Goal: Find specific page/section: Find specific page/section

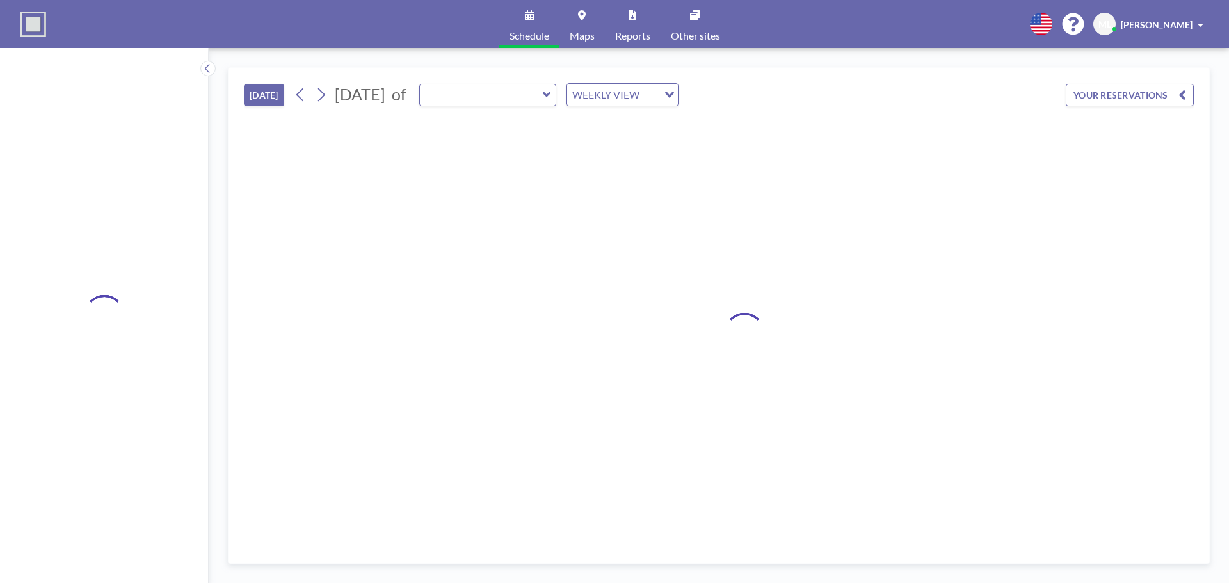
type input "P1 Admin Conf Room"
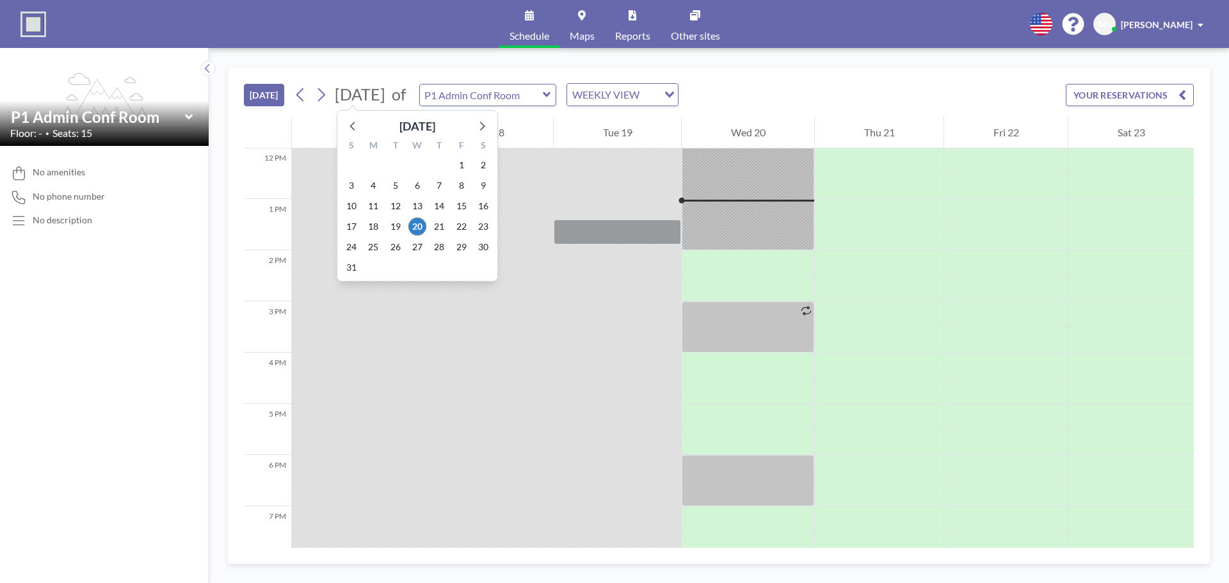
scroll to position [640, 0]
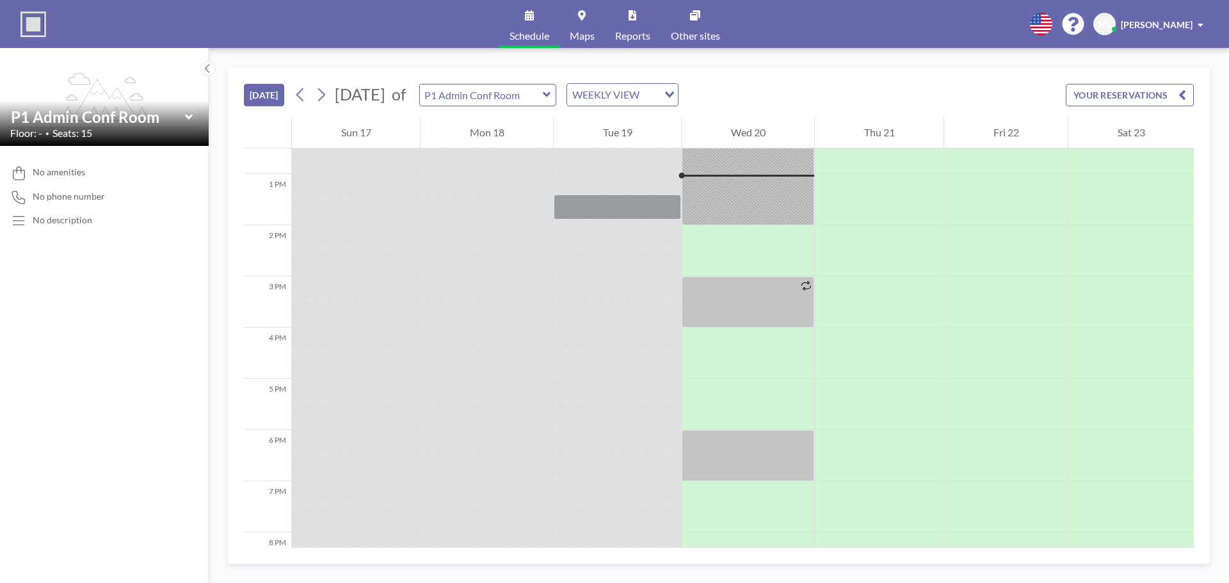
click at [557, 96] on div "P1 Admin Conf Room" at bounding box center [488, 95] width 138 height 22
click at [551, 94] on icon at bounding box center [547, 94] width 8 height 5
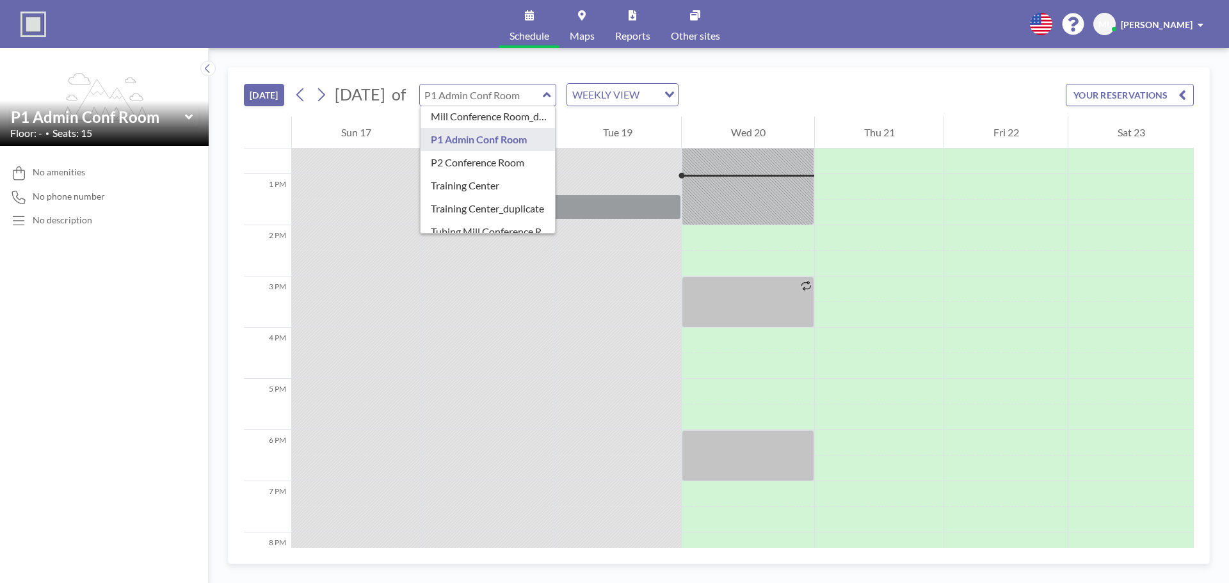
scroll to position [87, 0]
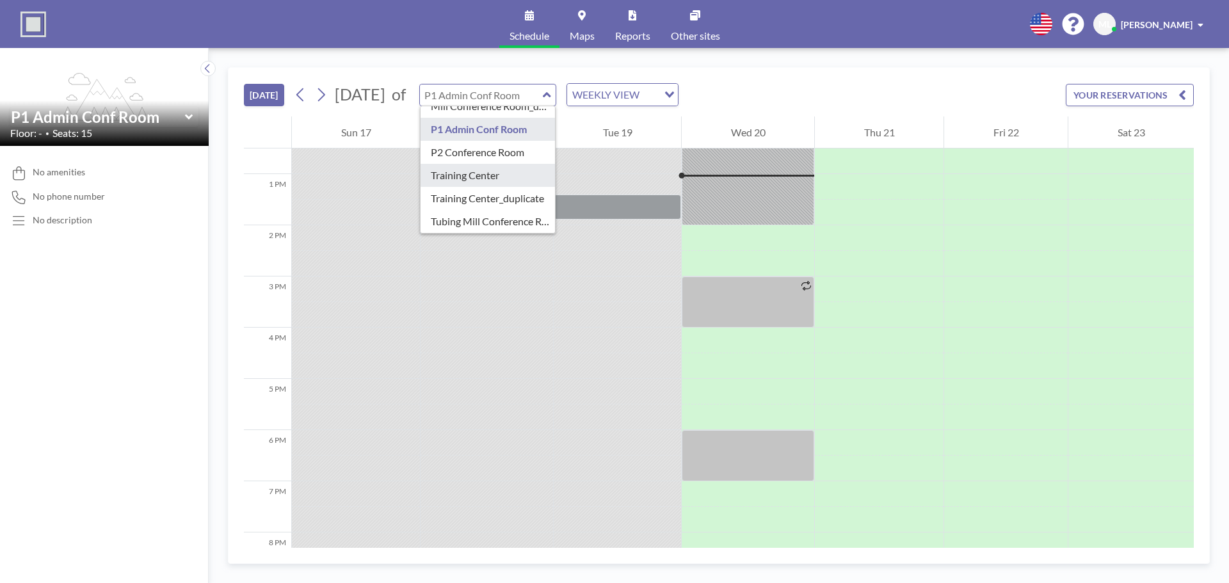
type input "Training Center"
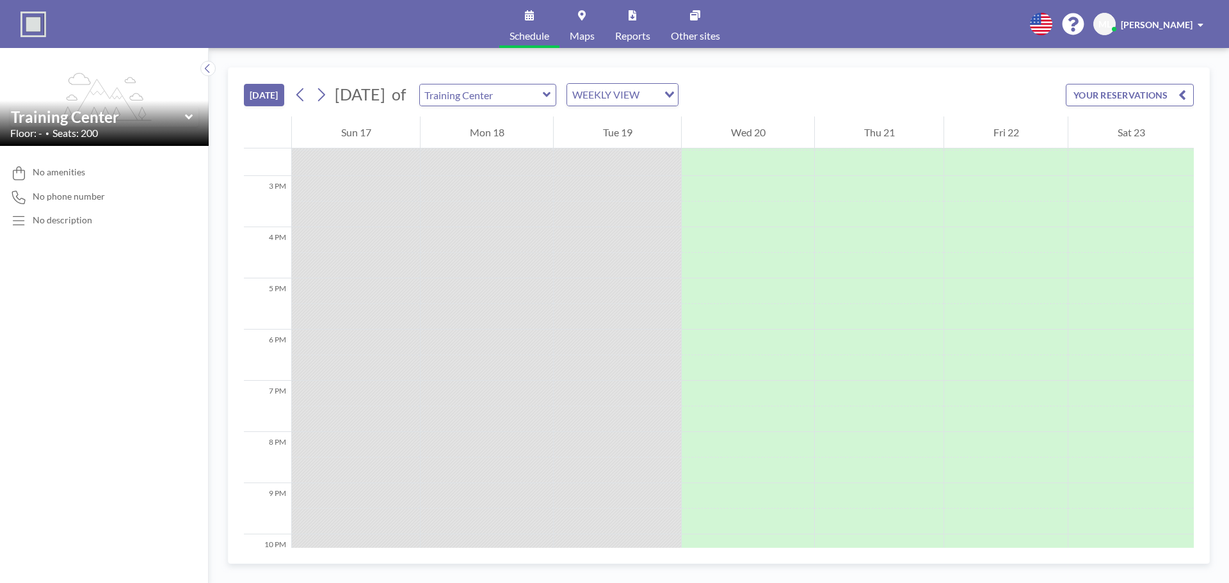
scroll to position [832, 0]
click at [557, 100] on div "Training Center" at bounding box center [488, 95] width 138 height 22
click at [551, 92] on icon at bounding box center [547, 94] width 8 height 13
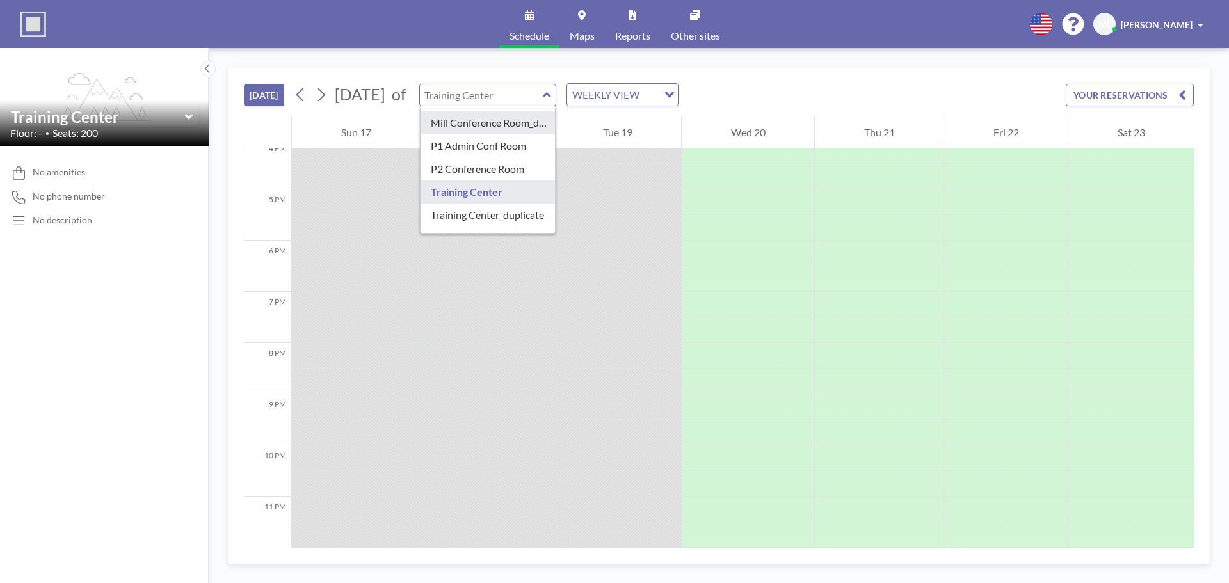
scroll to position [87, 0]
type input "Training Center_duplicate"
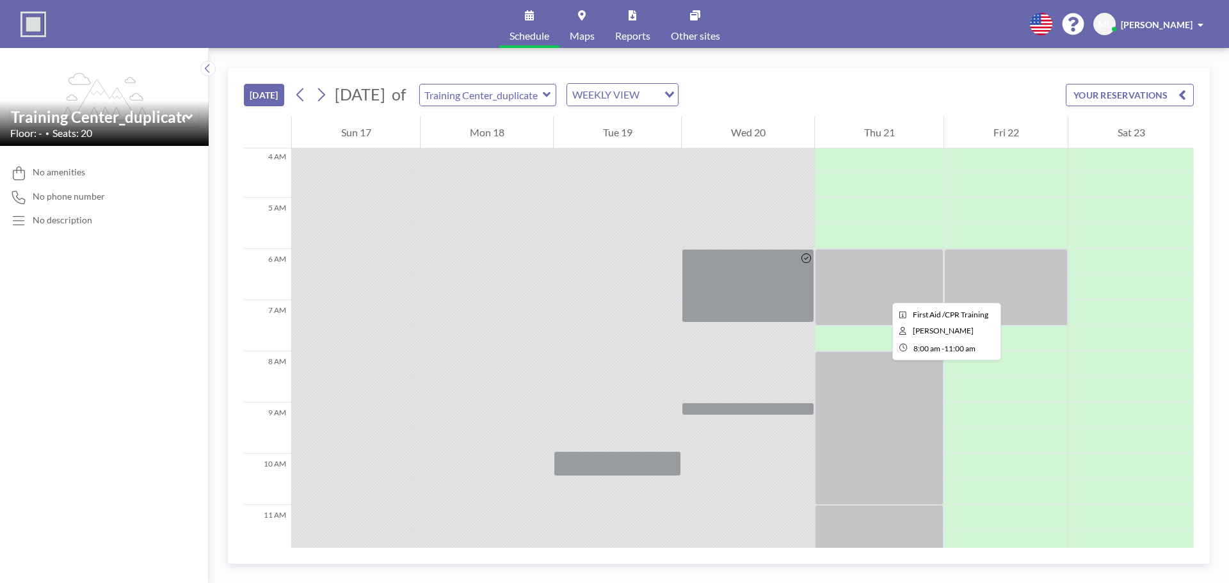
scroll to position [192, 0]
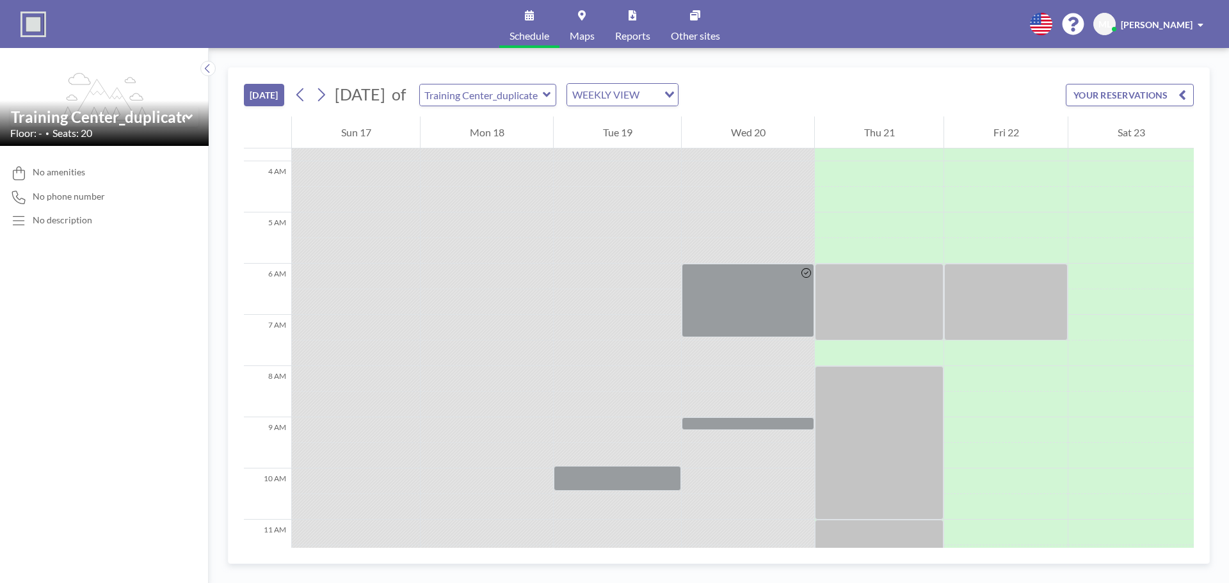
click at [551, 92] on icon at bounding box center [547, 94] width 8 height 13
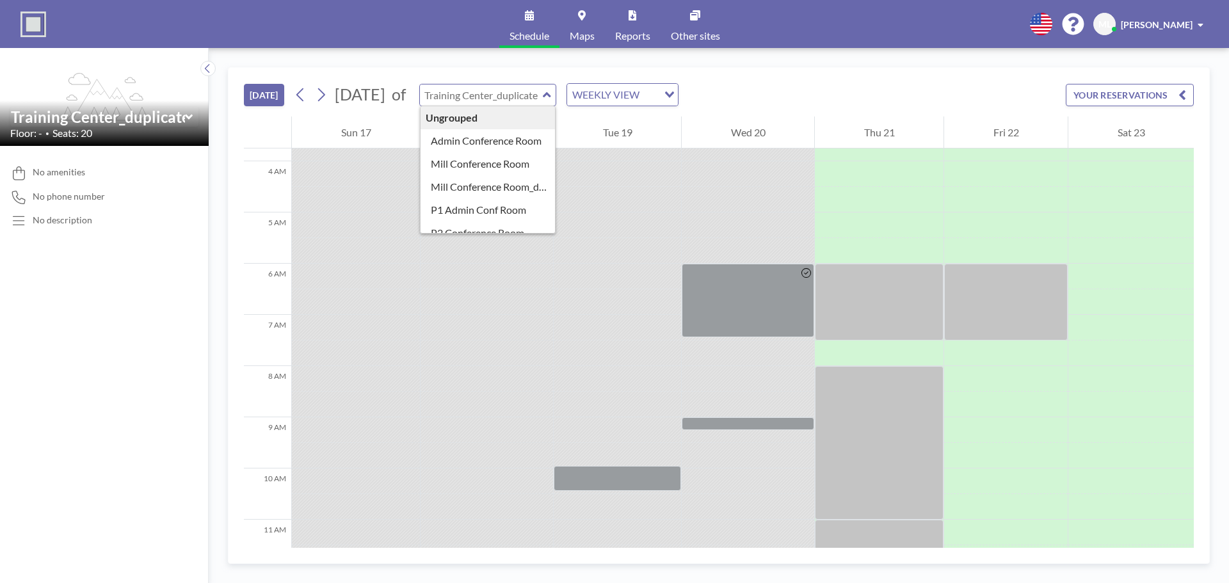
scroll to position [87, 0]
